Goal: Task Accomplishment & Management: Manage account settings

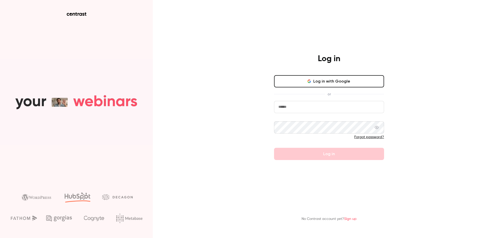
type input "*******"
click at [325, 81] on button "Log in with Google" at bounding box center [329, 81] width 110 height 12
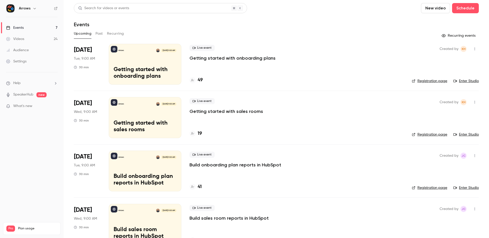
click at [475, 80] on link "Enter Studio" at bounding box center [465, 80] width 25 height 5
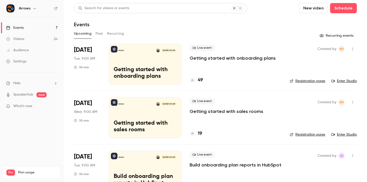
click at [346, 80] on link "Enter Studio" at bounding box center [343, 80] width 25 height 5
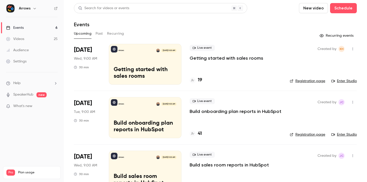
click at [101, 33] on button "Past" at bounding box center [98, 34] width 7 height 8
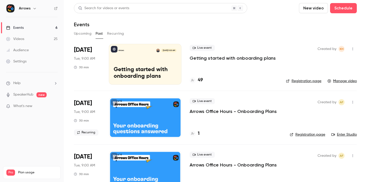
click at [341, 81] on link "Manage video" at bounding box center [341, 80] width 29 height 5
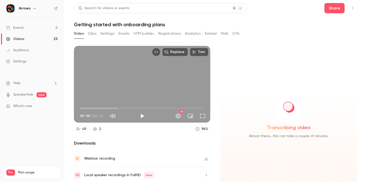
scroll to position [11, 0]
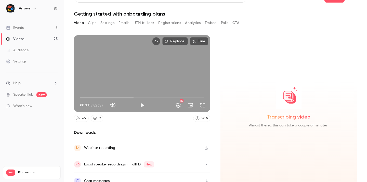
click at [170, 23] on button "Registrations" at bounding box center [169, 23] width 23 height 8
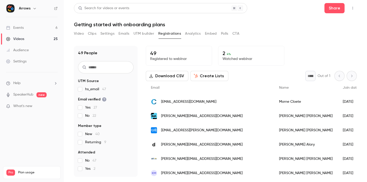
click at [75, 32] on button "Video" at bounding box center [79, 34] width 10 height 8
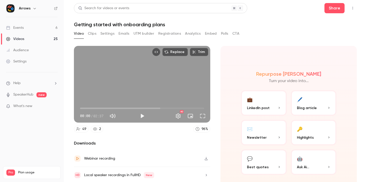
scroll to position [18, 0]
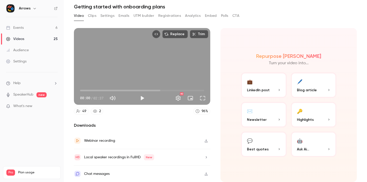
click at [110, 172] on div "Chat messages" at bounding box center [142, 174] width 136 height 16
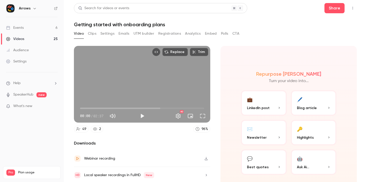
click at [125, 33] on button "Emails" at bounding box center [123, 34] width 11 height 8
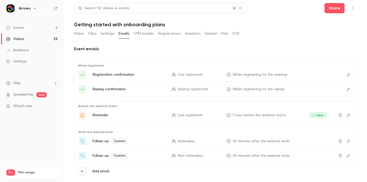
scroll to position [8, 0]
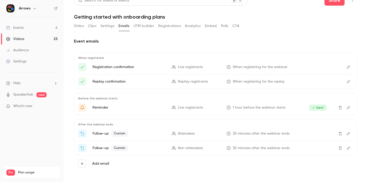
click at [75, 26] on button "Video" at bounding box center [79, 26] width 10 height 8
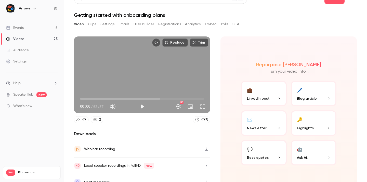
scroll to position [18, 0]
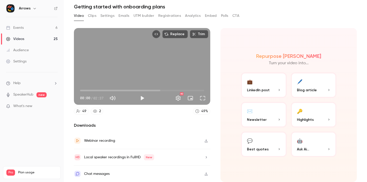
click at [97, 15] on div "Video Clips Settings Emails UTM builder Registrations Analytics Embed Polls CTA" at bounding box center [156, 16] width 165 height 8
click at [94, 15] on button "Clips" at bounding box center [92, 16] width 8 height 8
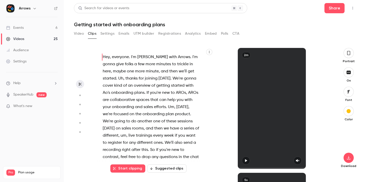
click at [108, 33] on button "Settings" at bounding box center [107, 34] width 14 height 8
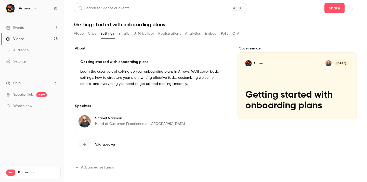
scroll to position [2, 0]
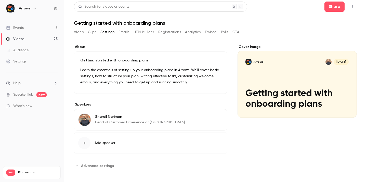
click at [128, 31] on button "Emails" at bounding box center [123, 32] width 11 height 8
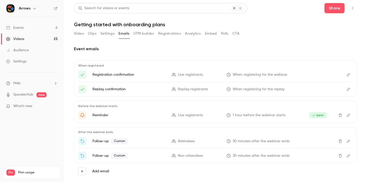
scroll to position [8, 0]
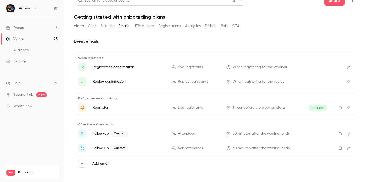
click at [348, 133] on icon "Edit" at bounding box center [348, 133] width 3 height 3
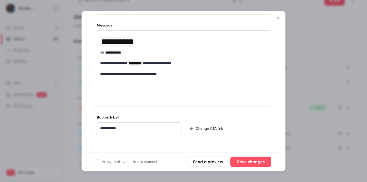
scroll to position [73, 0]
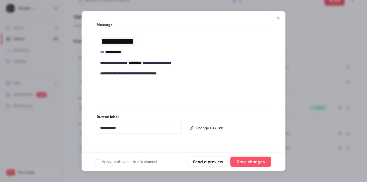
click at [277, 19] on icon "Close" at bounding box center [278, 18] width 6 height 4
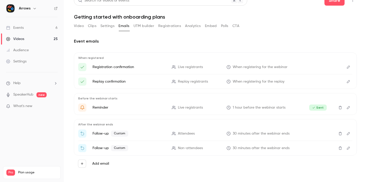
click at [340, 133] on icon "Delete" at bounding box center [340, 134] width 4 height 4
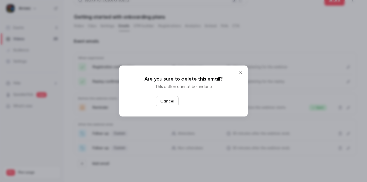
click at [203, 102] on button "Yes, delete" at bounding box center [196, 101] width 31 height 10
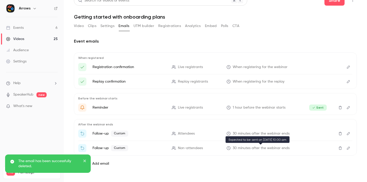
scroll to position [0, 0]
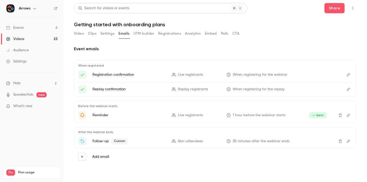
click at [120, 143] on span "Custom" at bounding box center [119, 141] width 17 height 6
click at [349, 142] on icon "Edit" at bounding box center [348, 141] width 4 height 4
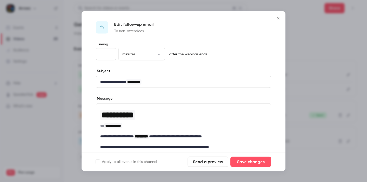
click at [279, 18] on icon "Close" at bounding box center [278, 18] width 2 height 2
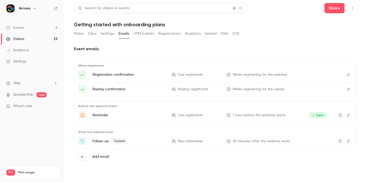
click at [341, 142] on icon "Delete" at bounding box center [339, 141] width 3 height 3
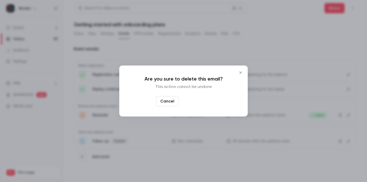
click at [202, 103] on button "Yes, delete" at bounding box center [196, 101] width 31 height 10
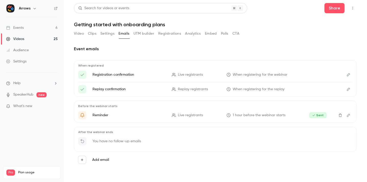
click at [189, 33] on button "Analytics" at bounding box center [193, 34] width 16 height 8
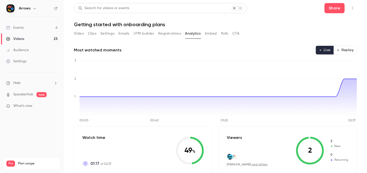
click at [212, 34] on button "Embed" at bounding box center [211, 34] width 12 height 8
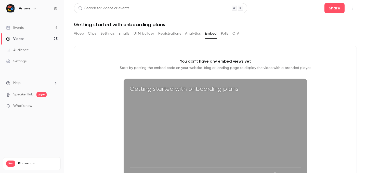
click at [226, 33] on button "Polls" at bounding box center [224, 34] width 7 height 8
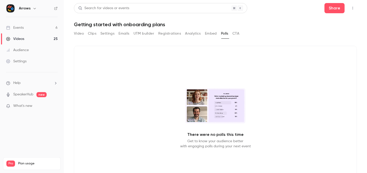
click at [238, 33] on button "CTA" at bounding box center [235, 34] width 7 height 8
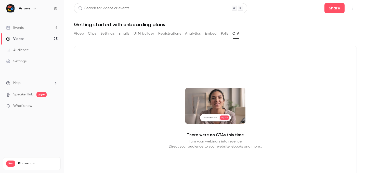
click at [79, 34] on button "Video" at bounding box center [79, 34] width 10 height 8
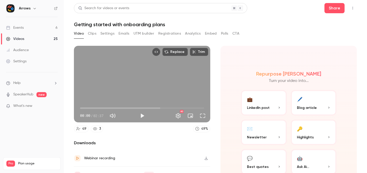
scroll to position [26, 0]
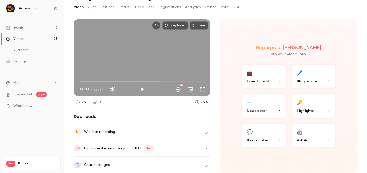
click at [117, 166] on div "Chat messages" at bounding box center [142, 165] width 136 height 16
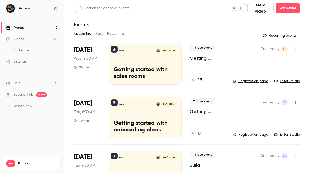
click at [155, 35] on div "Upcoming Past Recurring" at bounding box center [187, 34] width 226 height 8
click at [99, 34] on button "Past" at bounding box center [98, 34] width 7 height 8
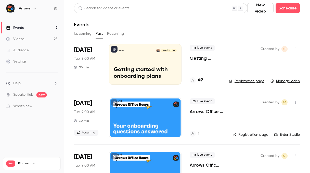
click at [88, 32] on button "Upcoming" at bounding box center [83, 34] width 18 height 8
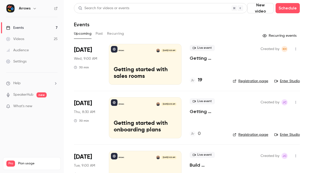
click at [98, 32] on button "Past" at bounding box center [98, 34] width 7 height 8
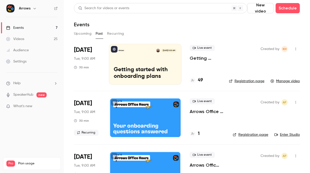
click at [115, 49] on icon at bounding box center [114, 49] width 3 height 3
click at [254, 80] on link "Registration page" at bounding box center [246, 80] width 35 height 5
click at [137, 54] on div "Arrows Sep 16, 9:00 AM Getting started with onboarding plans" at bounding box center [145, 64] width 73 height 41
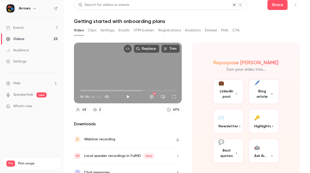
scroll to position [11, 0]
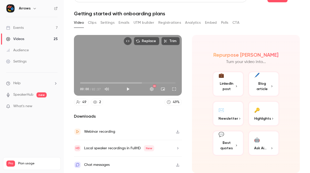
click at [167, 22] on button "Registrations" at bounding box center [169, 23] width 23 height 8
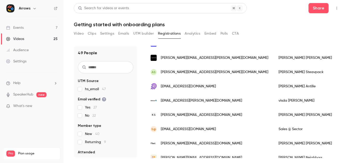
scroll to position [414, 0]
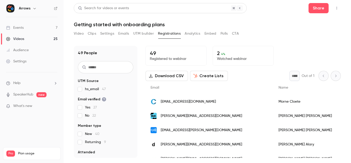
click at [198, 34] on button "Analytics" at bounding box center [193, 34] width 16 height 8
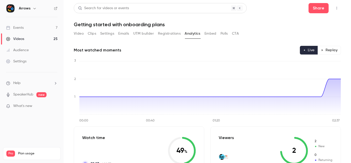
click at [212, 33] on button "Embed" at bounding box center [211, 34] width 12 height 8
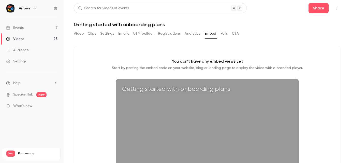
click at [224, 34] on button "Polls" at bounding box center [224, 34] width 7 height 8
